Goal: Information Seeking & Learning: Learn about a topic

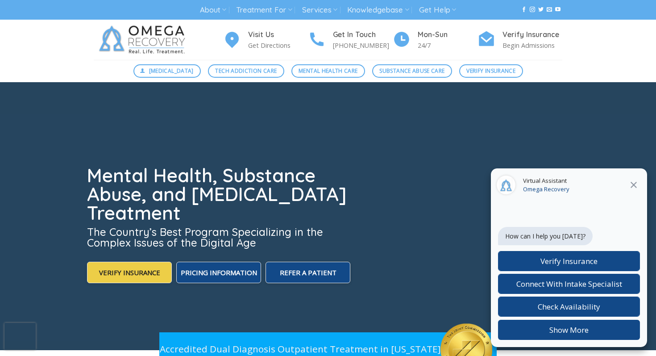
click at [633, 185] on icon "Close" at bounding box center [634, 185] width 6 height 6
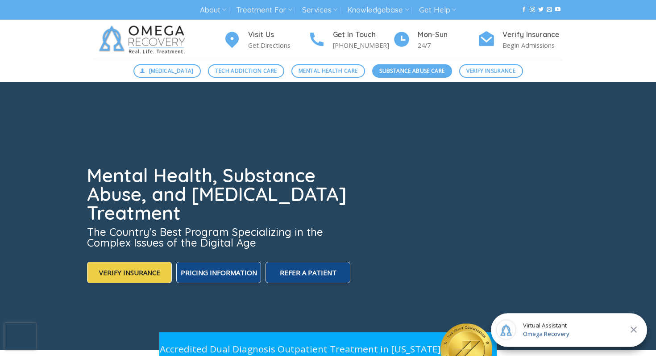
click at [428, 71] on span "Substance Abuse Care" at bounding box center [412, 71] width 65 height 8
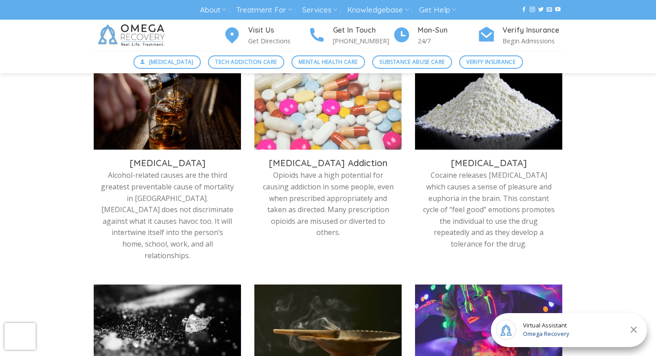
scroll to position [311, 0]
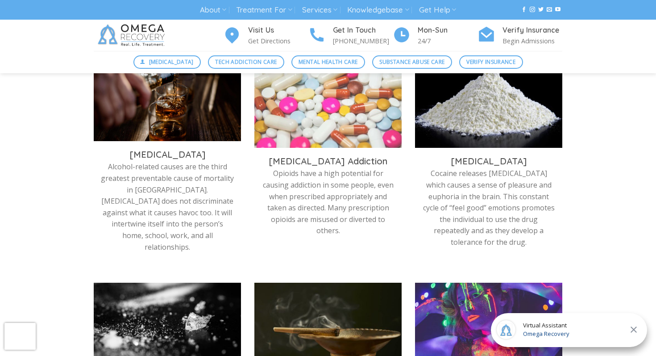
click at [171, 121] on img at bounding box center [167, 104] width 147 height 83
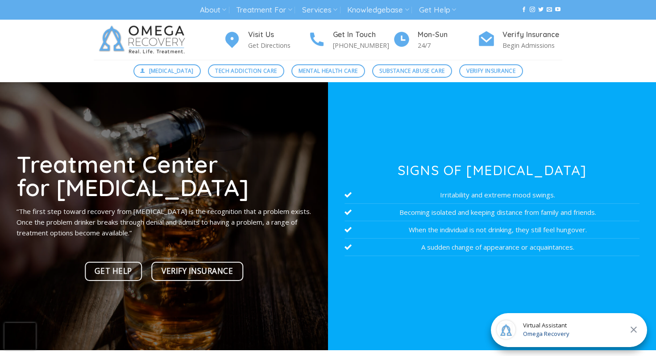
click at [633, 328] on icon "Close" at bounding box center [634, 329] width 6 height 6
